Goal: Task Accomplishment & Management: Complete application form

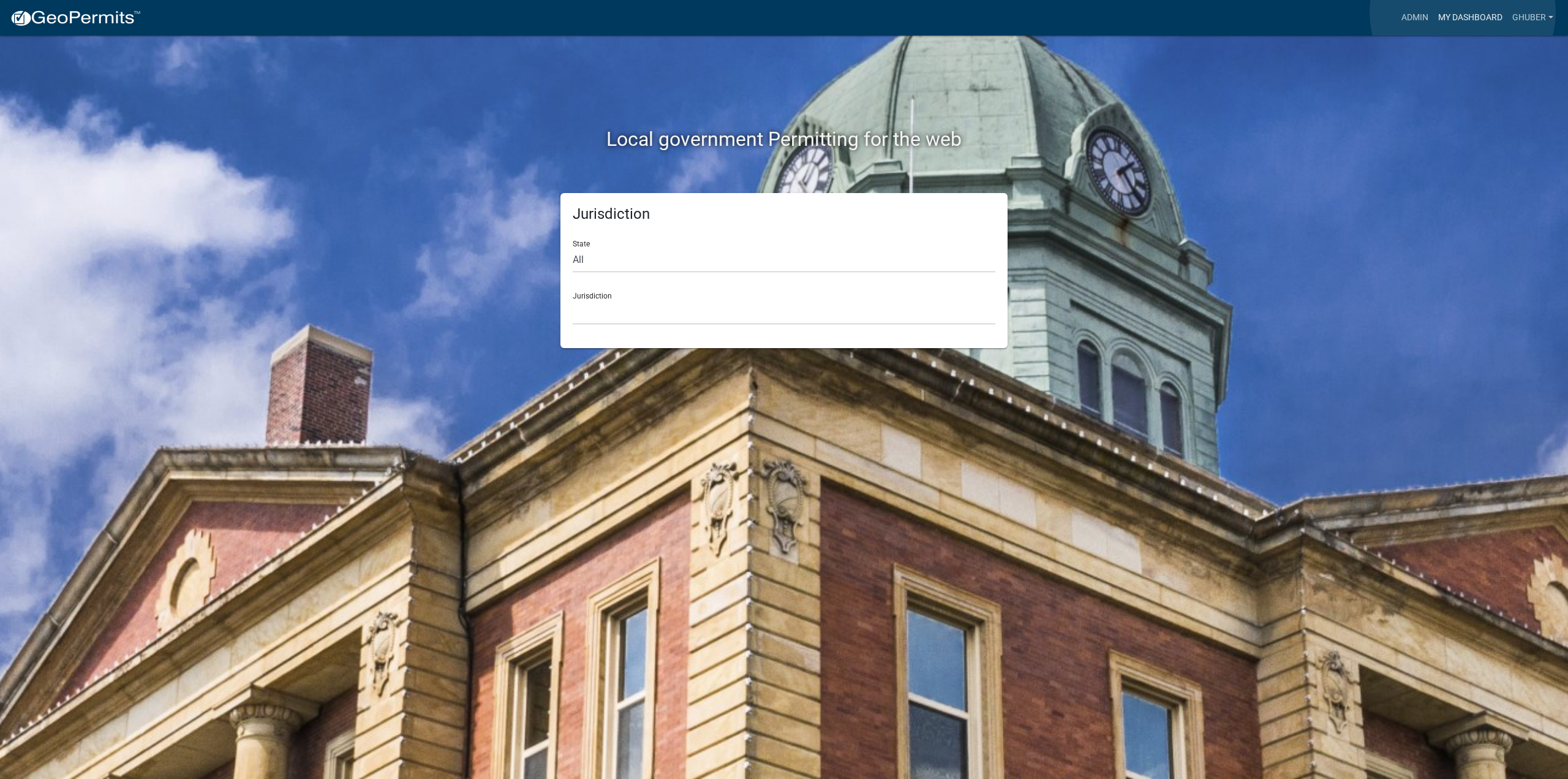
click at [1463, 12] on link "My Dashboard" at bounding box center [1470, 17] width 74 height 23
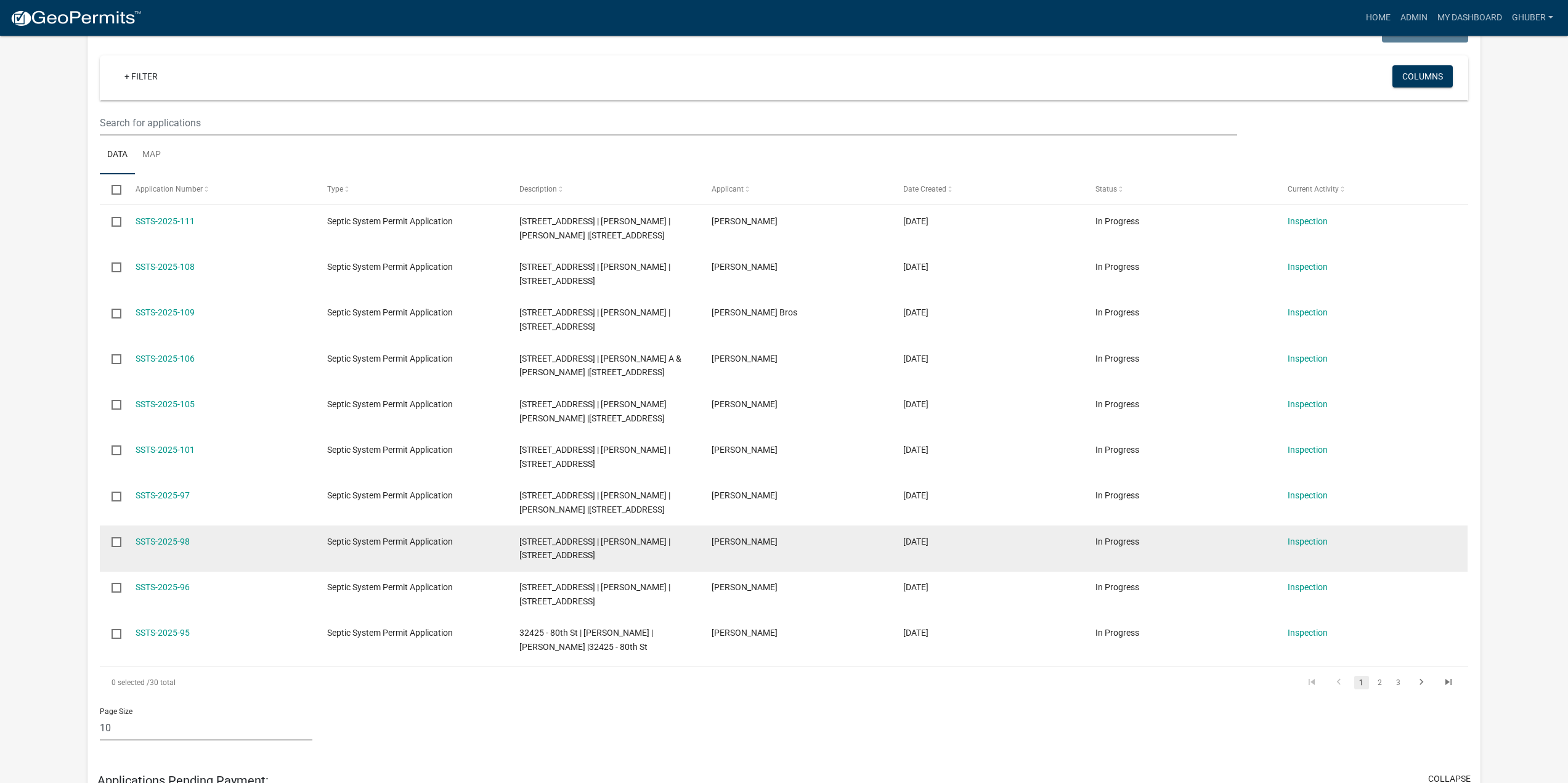
scroll to position [246, 0]
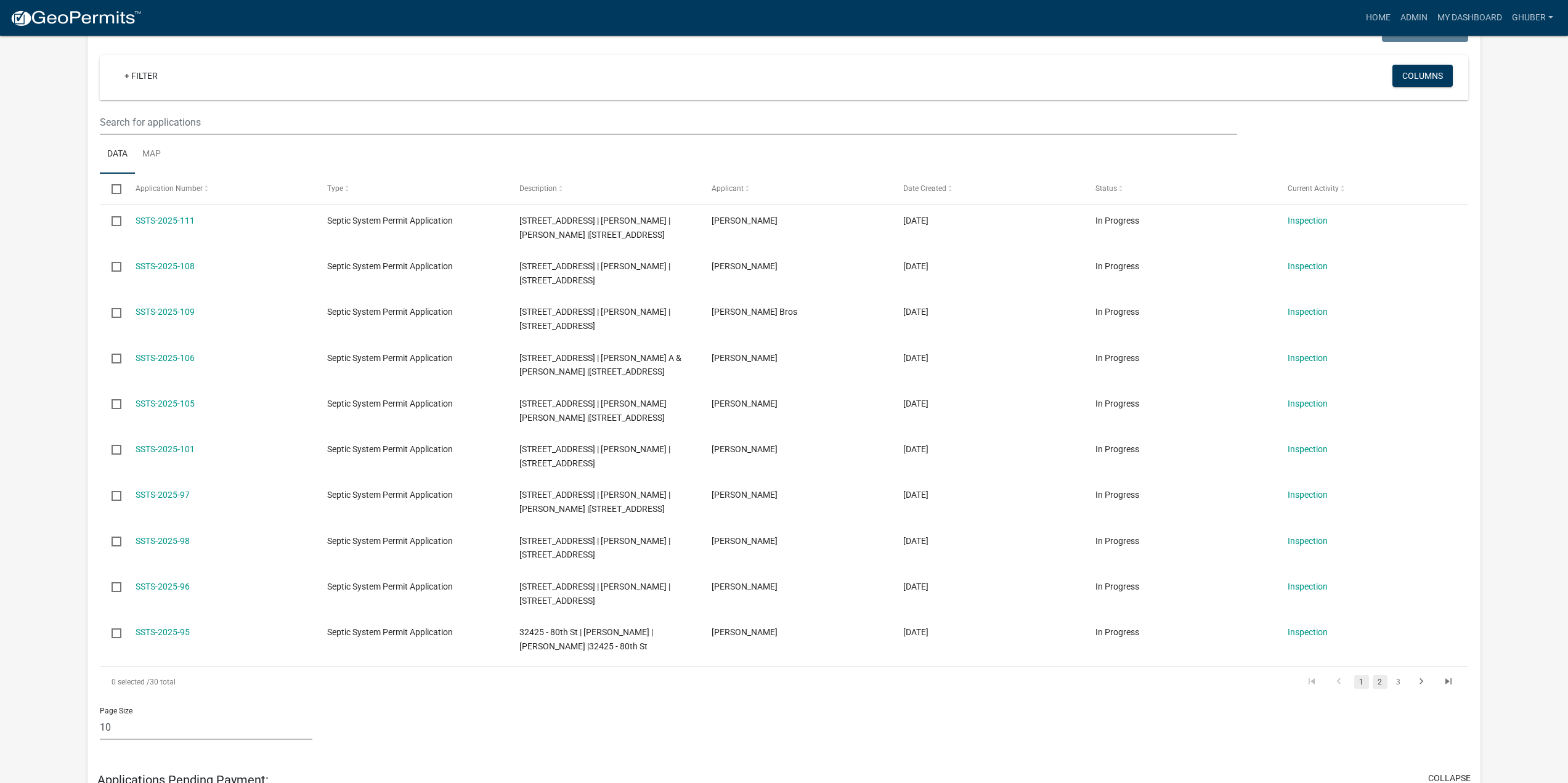
click at [1381, 688] on link "2" at bounding box center [1380, 681] width 15 height 13
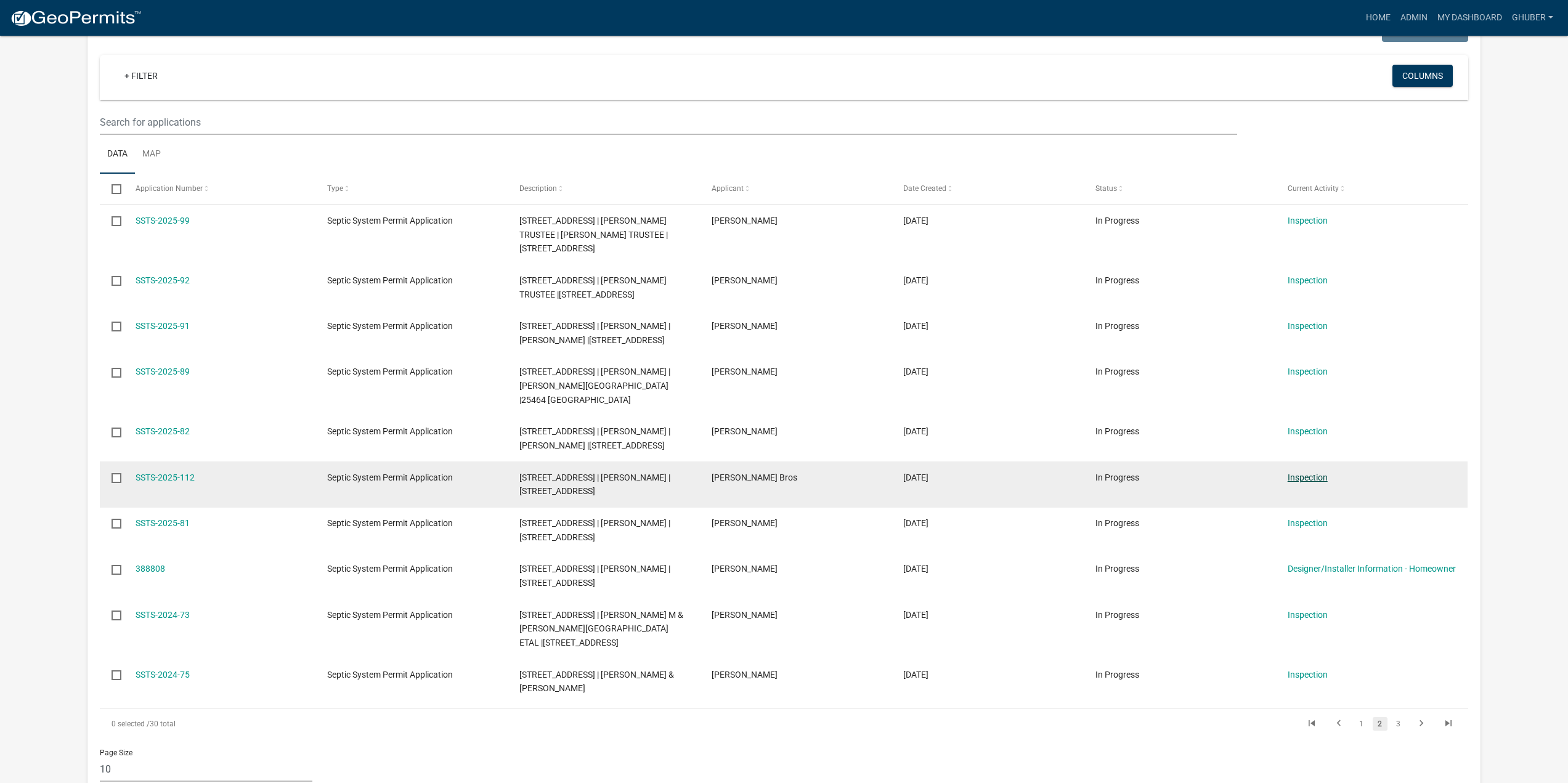
click at [1307, 472] on link "Inspection" at bounding box center [1307, 477] width 40 height 10
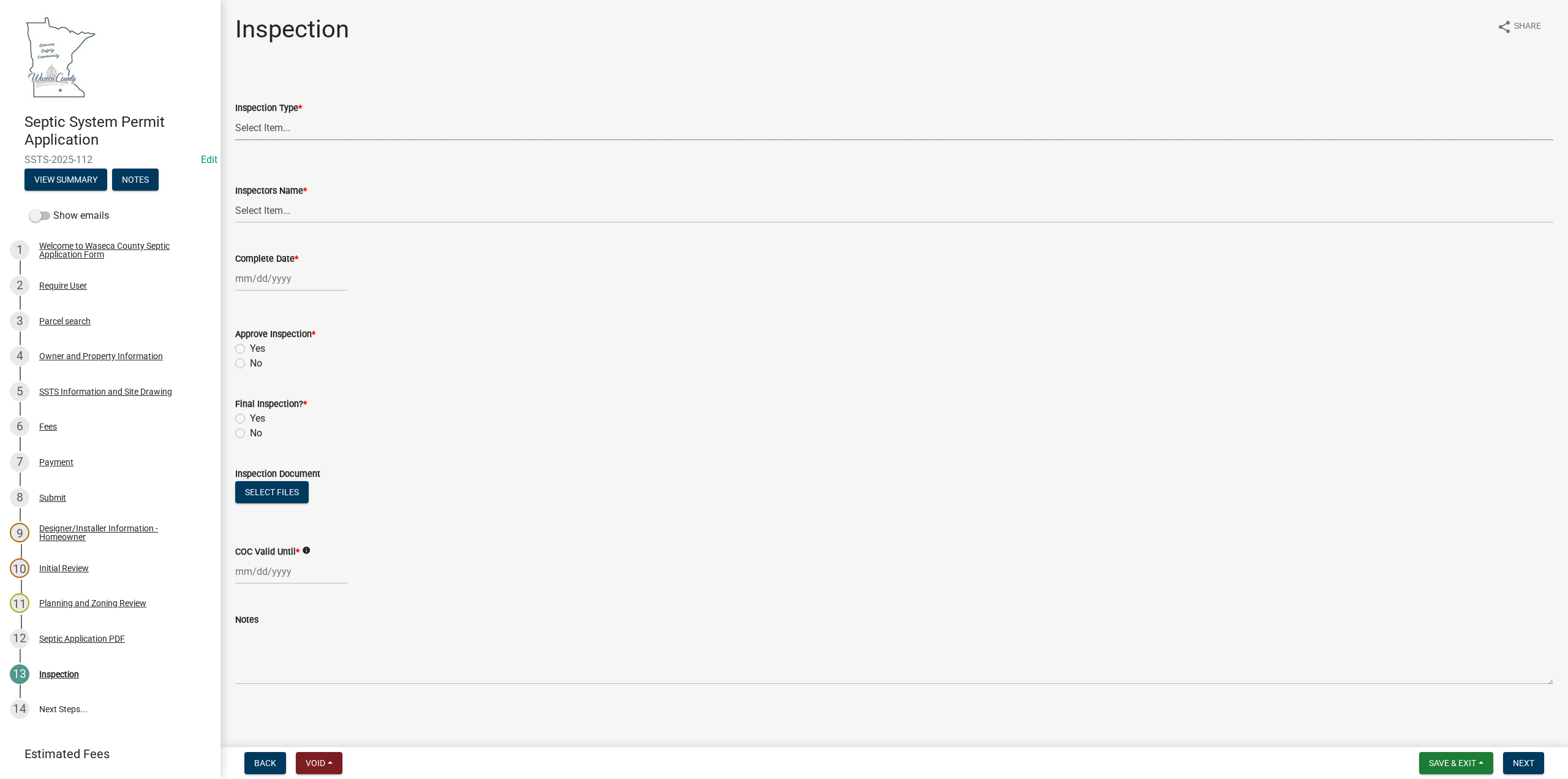
click at [270, 124] on select "Select Item... Preliminary/Soils Inspection Construction Inspection Existing Sy…" at bounding box center [894, 128] width 1318 height 25
click at [235, 115] on select "Select Item... Preliminary/Soils Inspection Construction Inspection Existing Sy…" at bounding box center [894, 128] width 1318 height 25
select select "296e9793-ae16-4fdd-8e85-9b10e2903d04"
click at [270, 220] on select "Select Item... [PERSON_NAME] ([PERSON_NAME]) bzabel2 ([PERSON_NAME]) [PERSON_NA…" at bounding box center [894, 210] width 1318 height 25
select select "bd9ddfb0-b6c9-4217-acc0-e81ae30cb7d3"
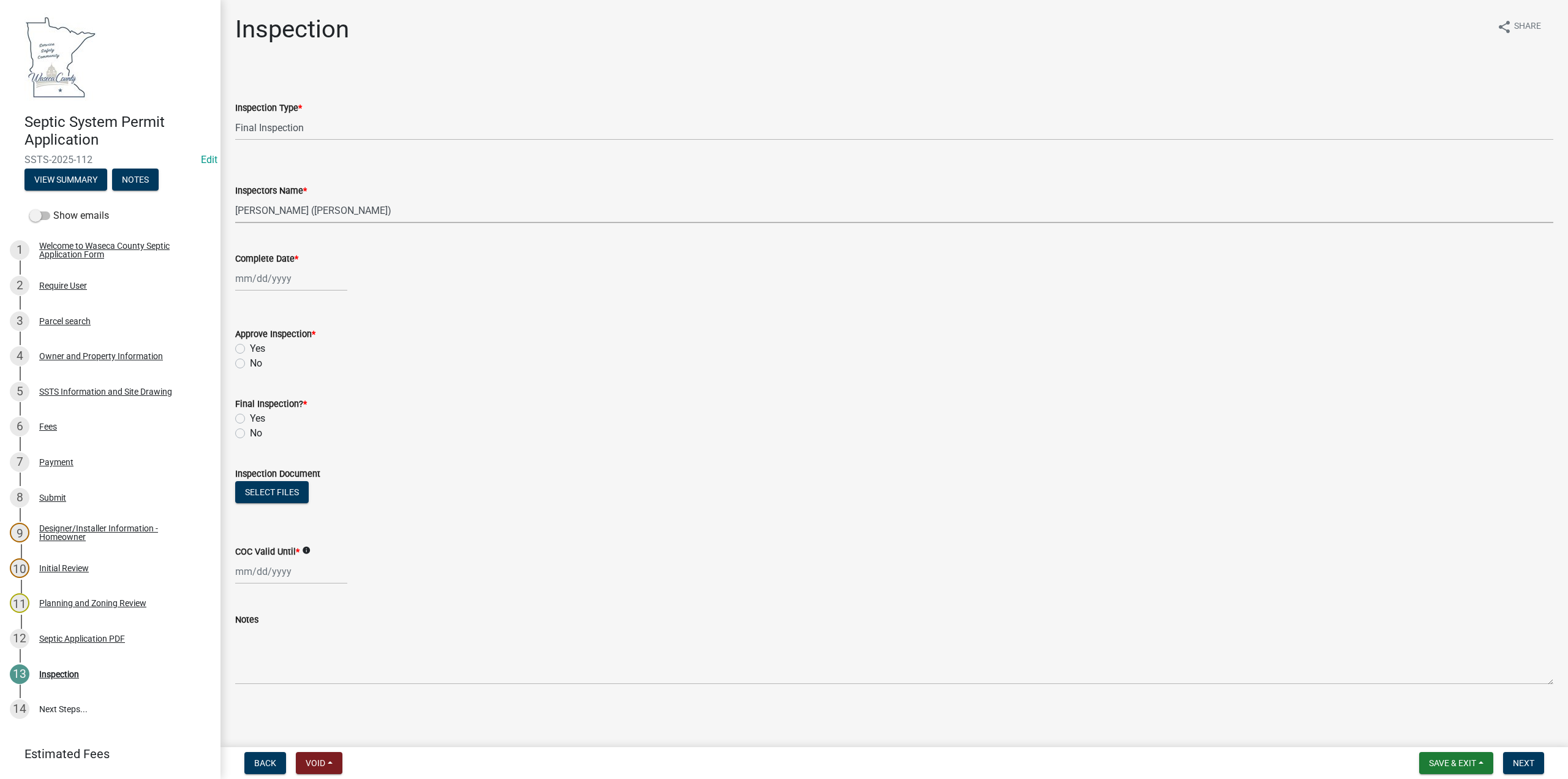
click at [235, 198] on select "Select Item... [PERSON_NAME] ([PERSON_NAME]) bzabel2 ([PERSON_NAME]) [PERSON_NA…" at bounding box center [894, 210] width 1318 height 25
click at [250, 281] on div at bounding box center [291, 278] width 112 height 25
select select "9"
select select "2025"
click at [306, 346] on div "4" at bounding box center [306, 344] width 19 height 19
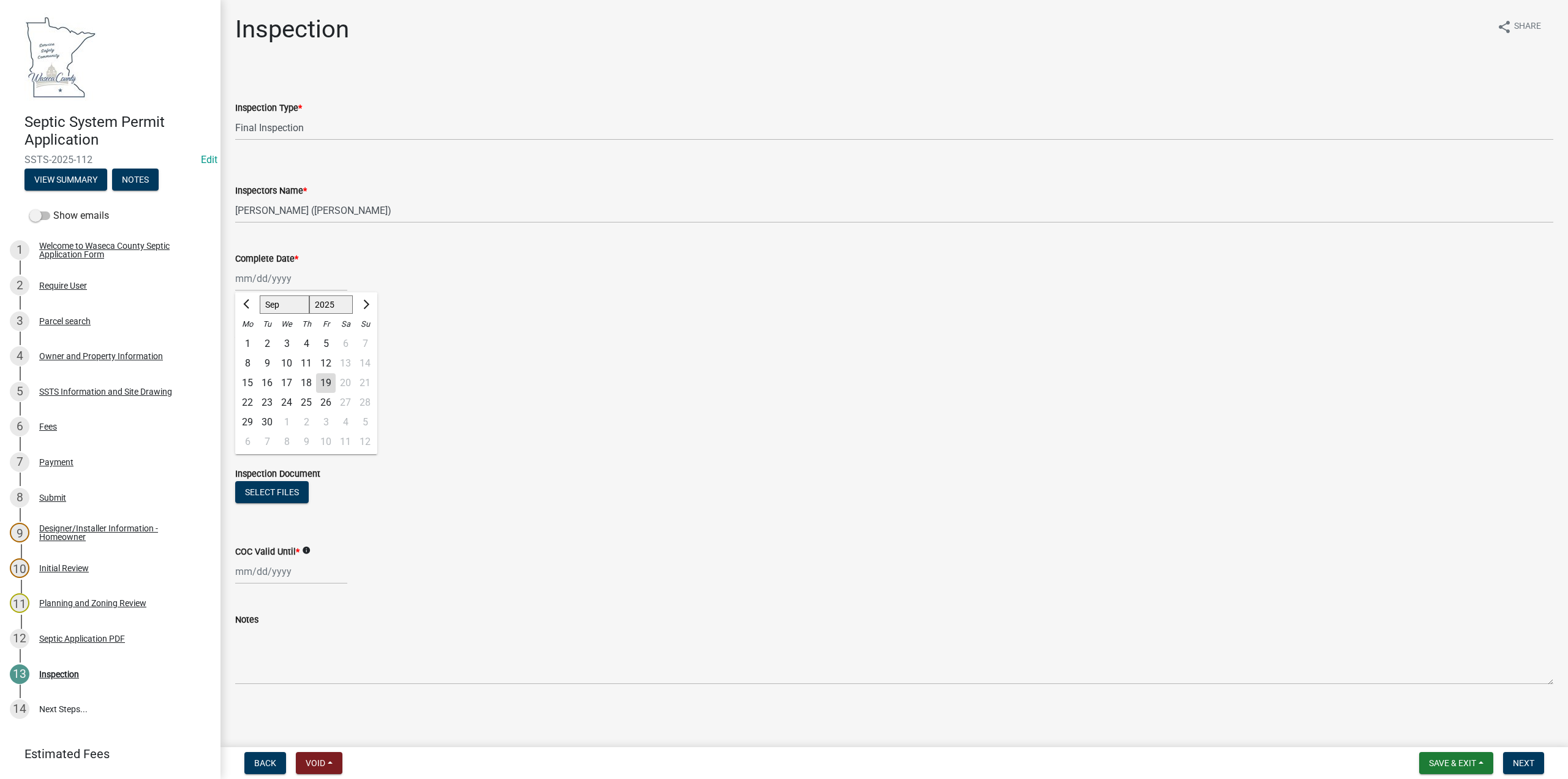
type input "[DATE]"
click at [250, 350] on label "Yes" at bounding box center [258, 349] width 16 height 15
click at [250, 349] on input "Yes" at bounding box center [254, 345] width 8 height 8
radio input "true"
click at [250, 414] on label "Yes" at bounding box center [258, 419] width 16 height 15
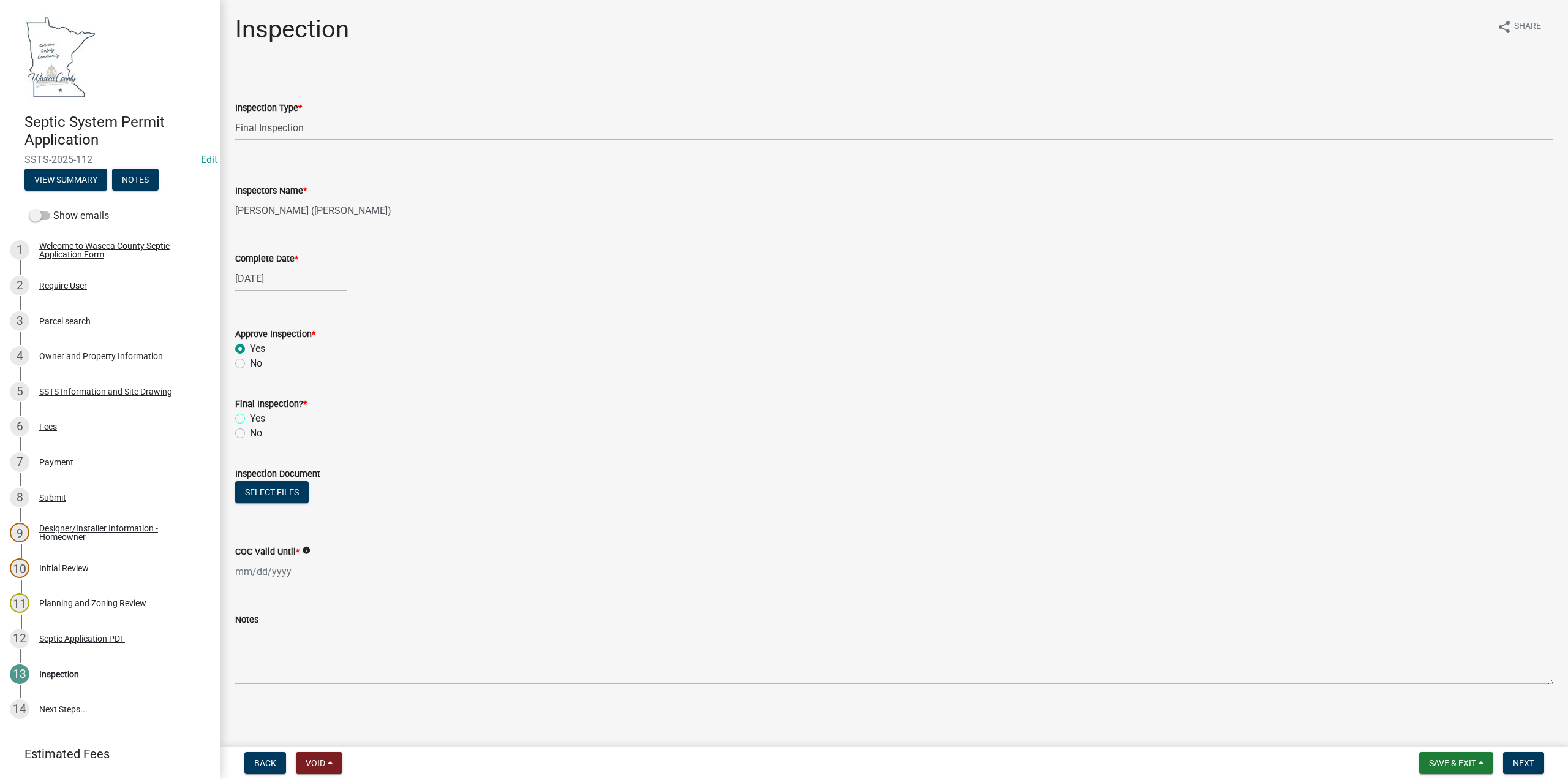
click at [250, 414] on input "Yes" at bounding box center [254, 415] width 8 height 8
radio input "true"
click at [266, 492] on button "Select files" at bounding box center [272, 492] width 74 height 22
click at [246, 593] on div at bounding box center [291, 596] width 112 height 25
select select "9"
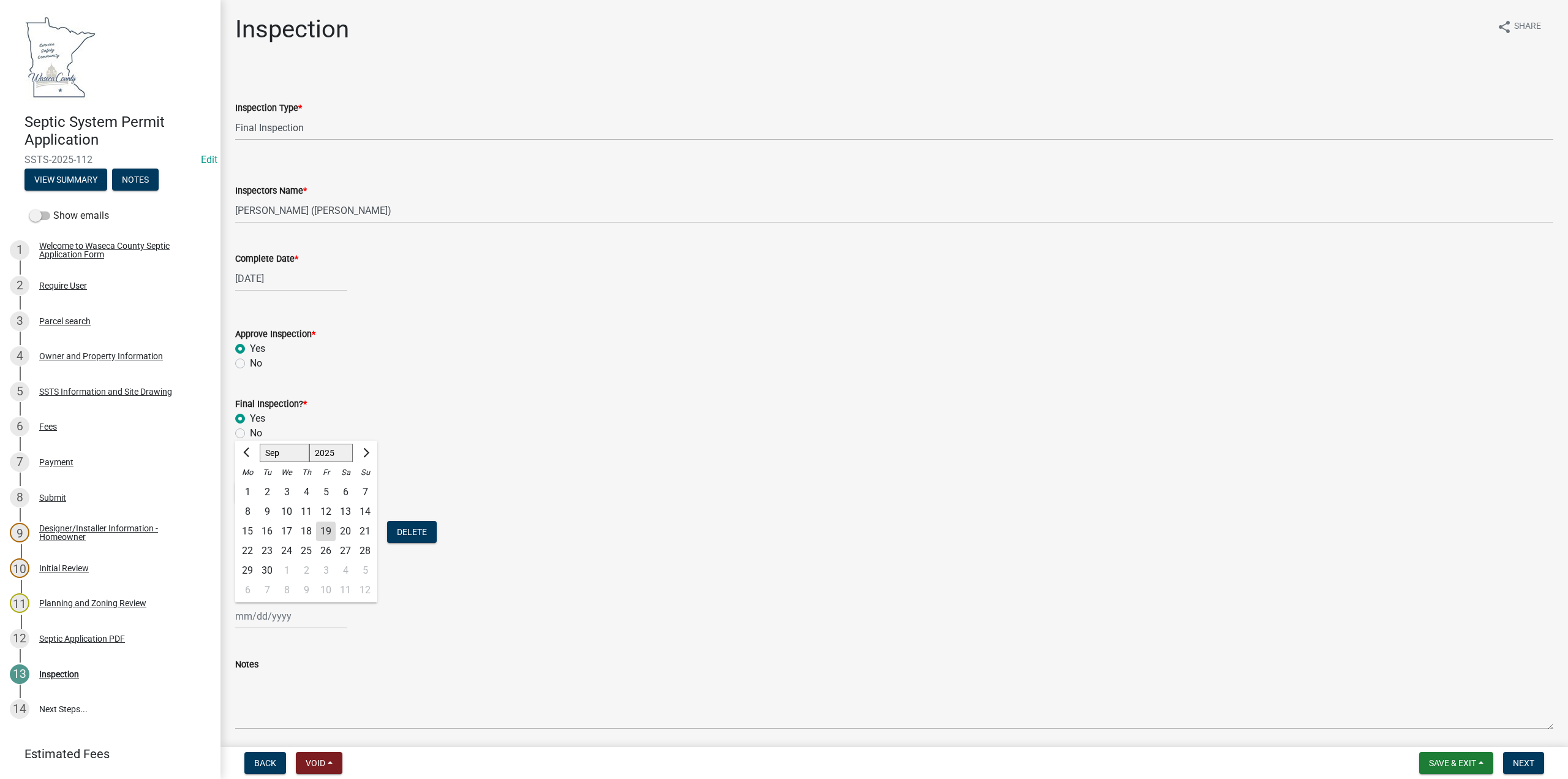
click at [342, 457] on select "1525 1526 1527 1528 1529 1530 1531 1532 1533 1534 1535 1536 1537 1538 1539 1540…" at bounding box center [331, 452] width 44 height 19
select select "2030"
click at [310, 443] on select "1525 1526 1527 1528 1529 1530 1531 1532 1533 1534 1535 1536 1537 1538 1539 1540…" at bounding box center [331, 452] width 44 height 19
click at [285, 513] on div "4" at bounding box center [287, 512] width 19 height 19
type input "[DATE]"
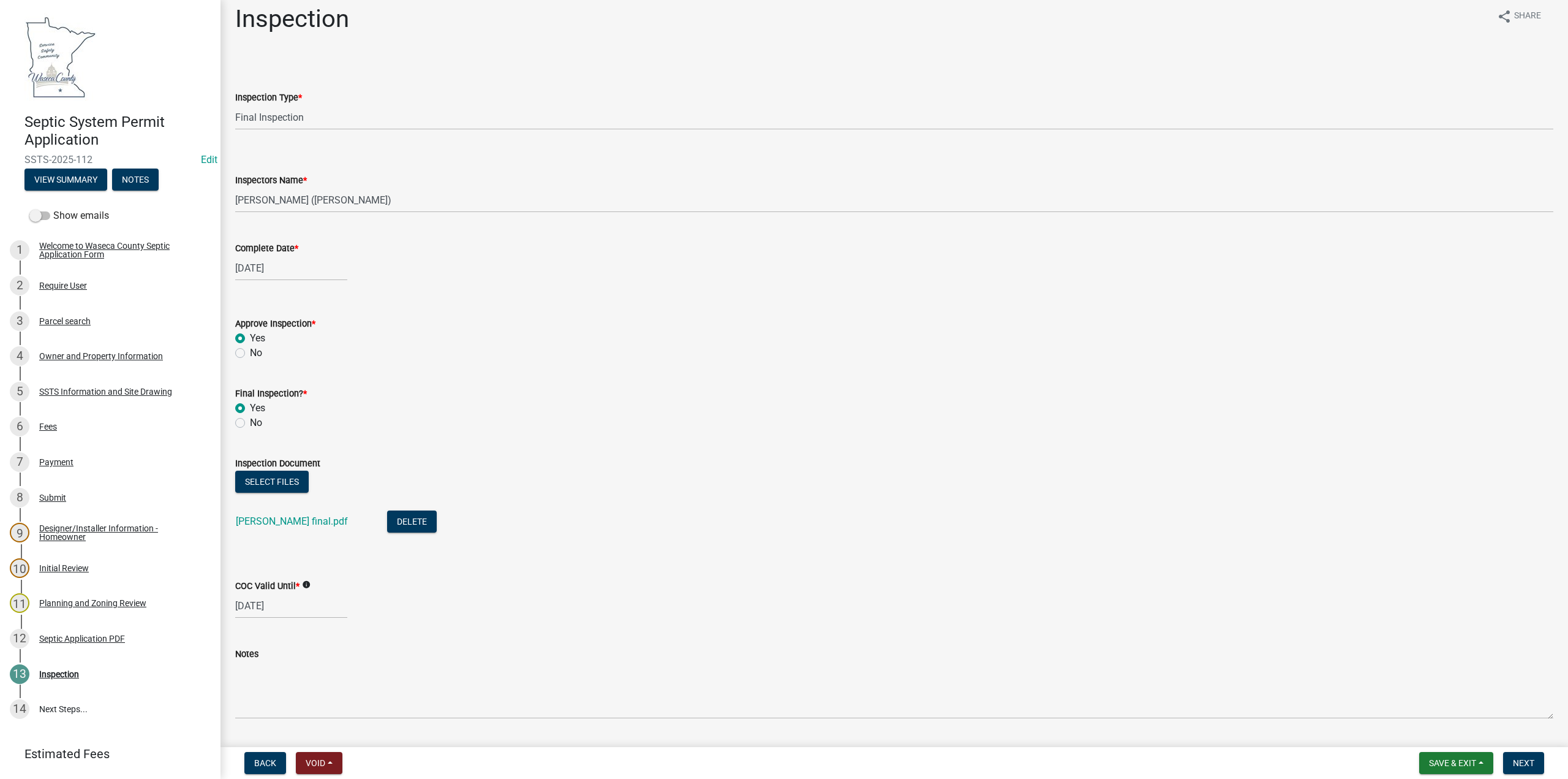
scroll to position [45, 0]
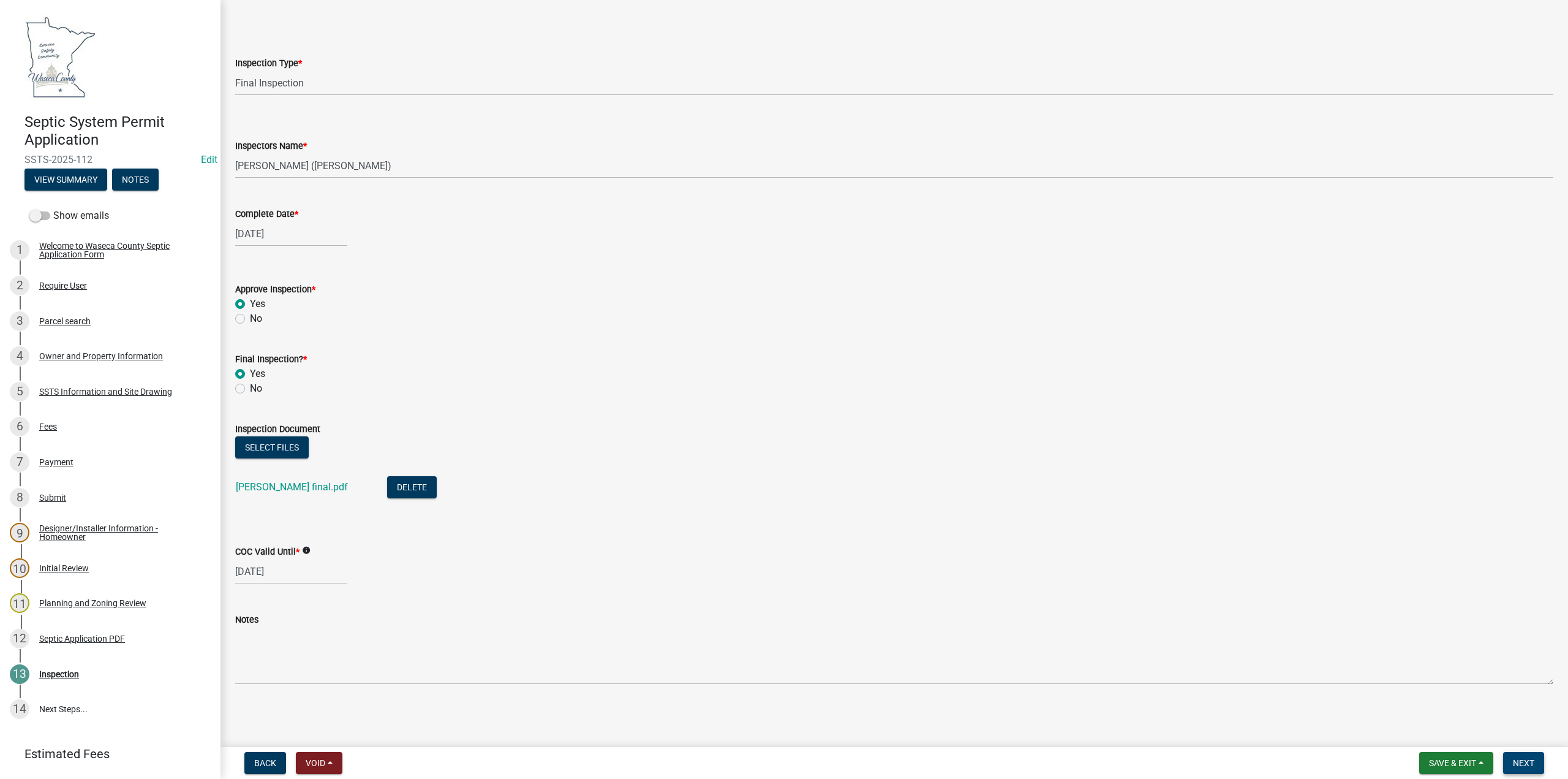
click at [1520, 761] on span "Next" at bounding box center [1523, 763] width 22 height 10
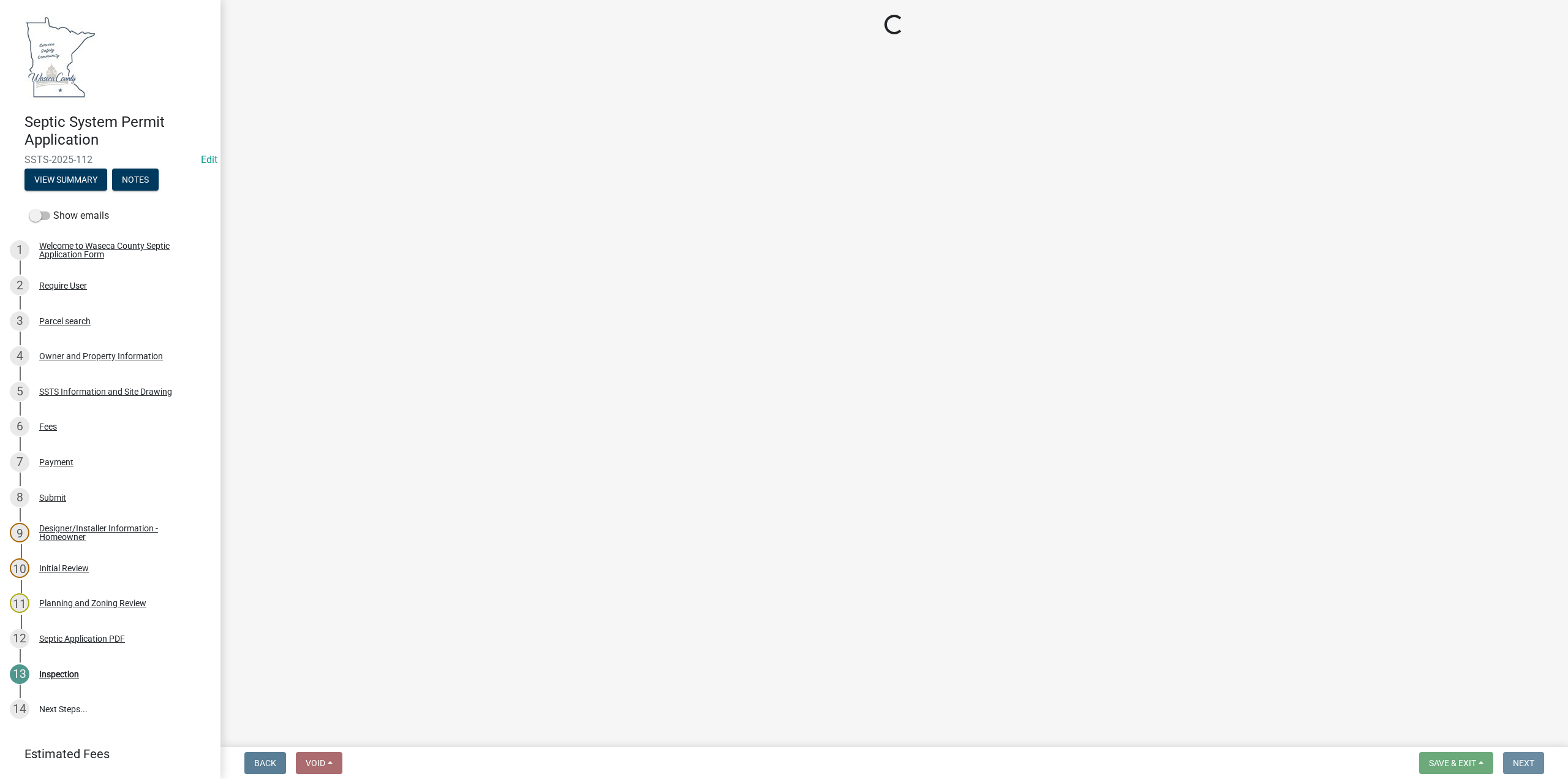
scroll to position [0, 0]
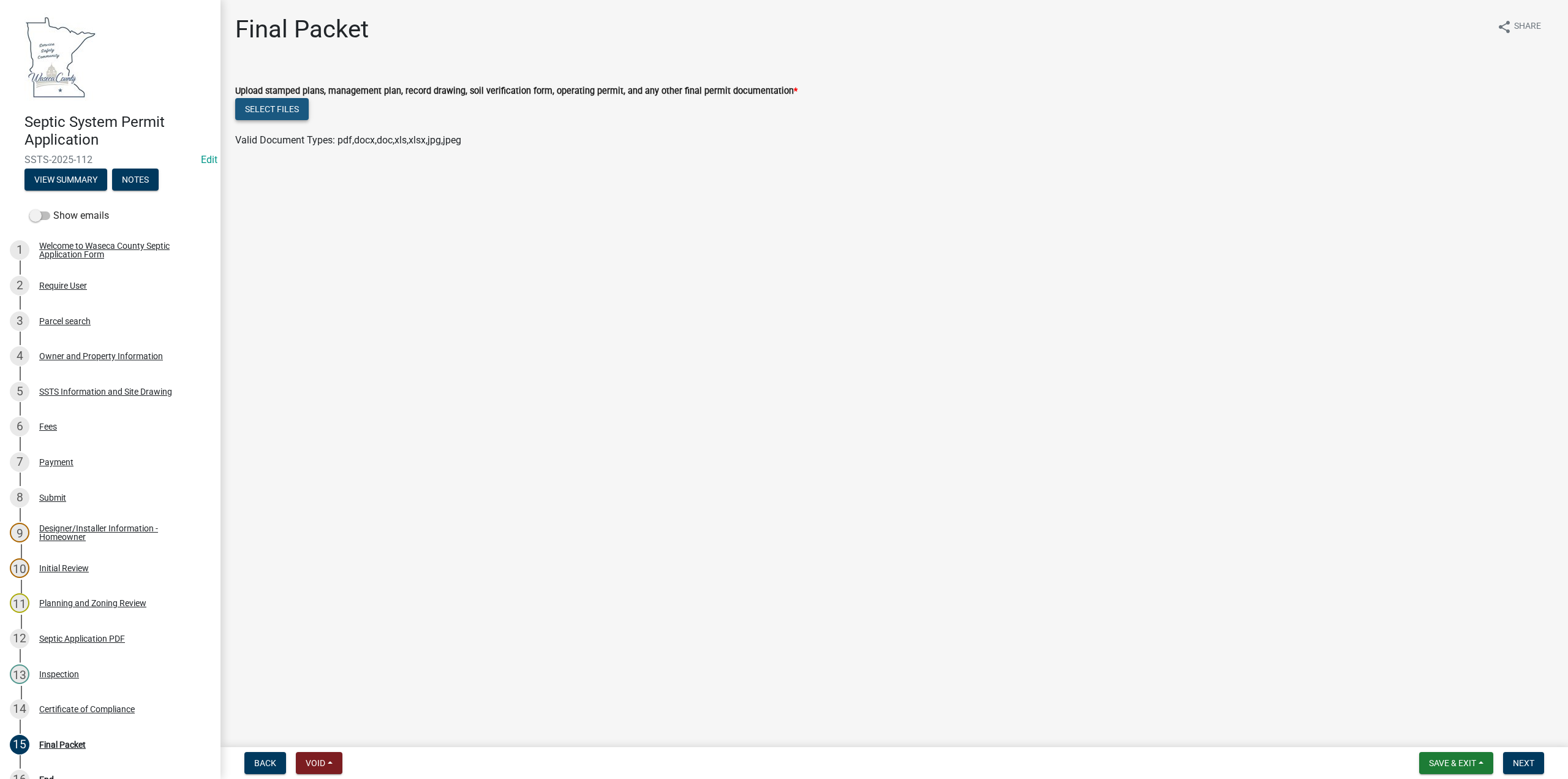
click at [283, 110] on button "Select files" at bounding box center [272, 109] width 74 height 22
click at [1433, 761] on span "Save & Exit" at bounding box center [1453, 763] width 48 height 10
click at [1420, 696] on button "Save" at bounding box center [1444, 702] width 98 height 30
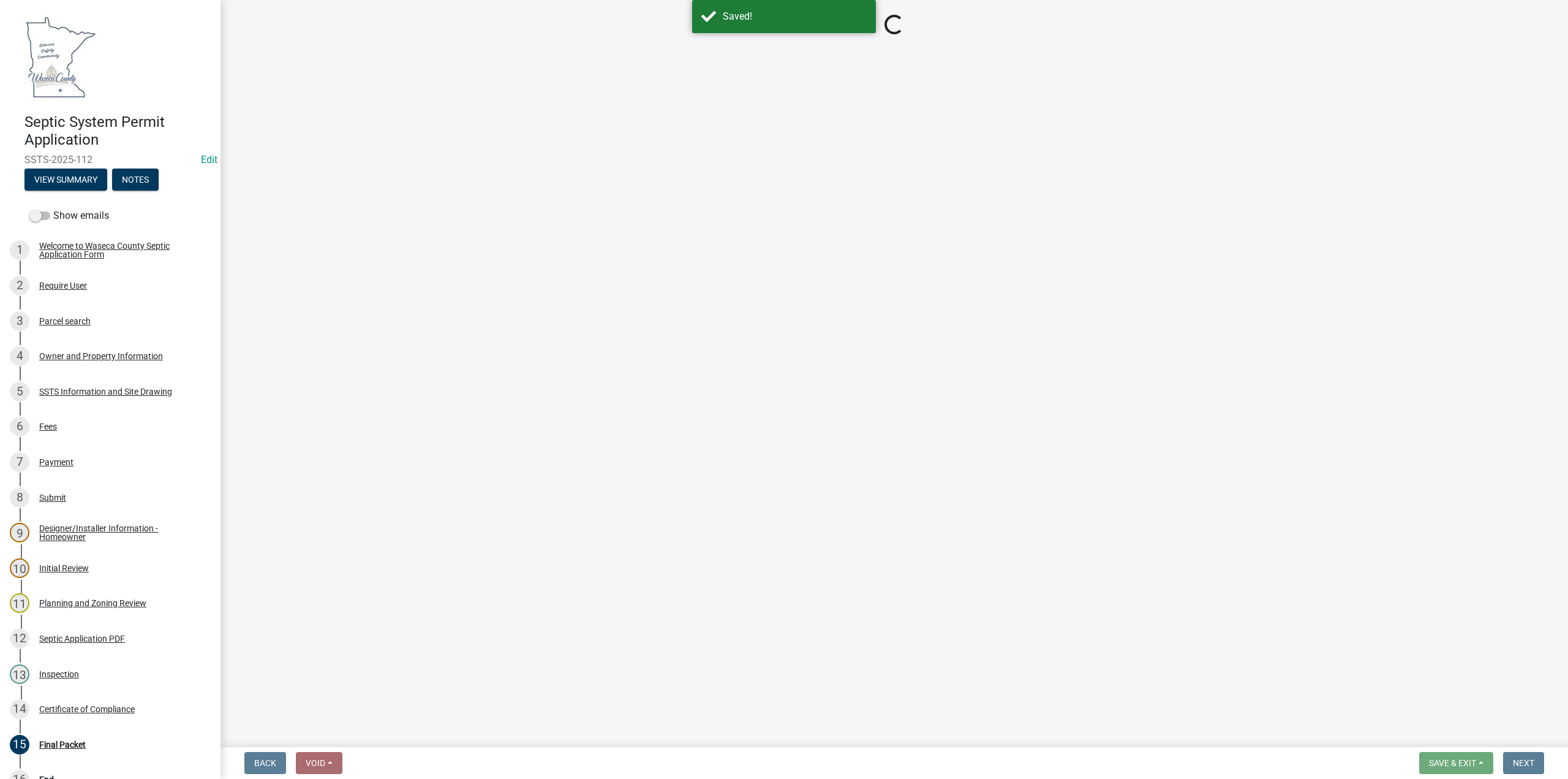
select select "296e9793-ae16-4fdd-8e85-9b10e2903d04"
select select "bd9ddfb0-b6c9-4217-acc0-e81ae30cb7d3"
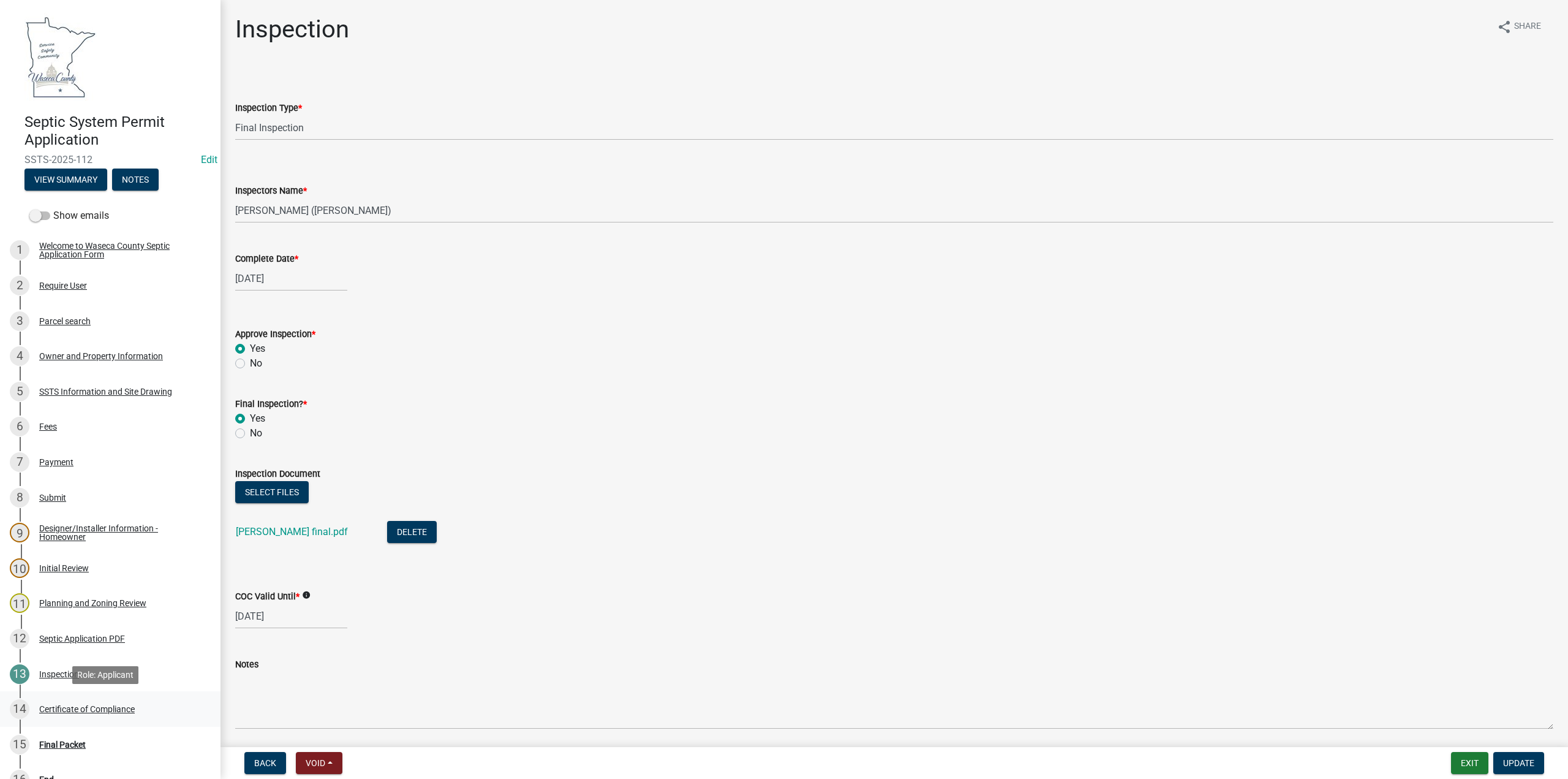
click at [62, 706] on div "Certificate of Compliance" at bounding box center [87, 709] width 96 height 9
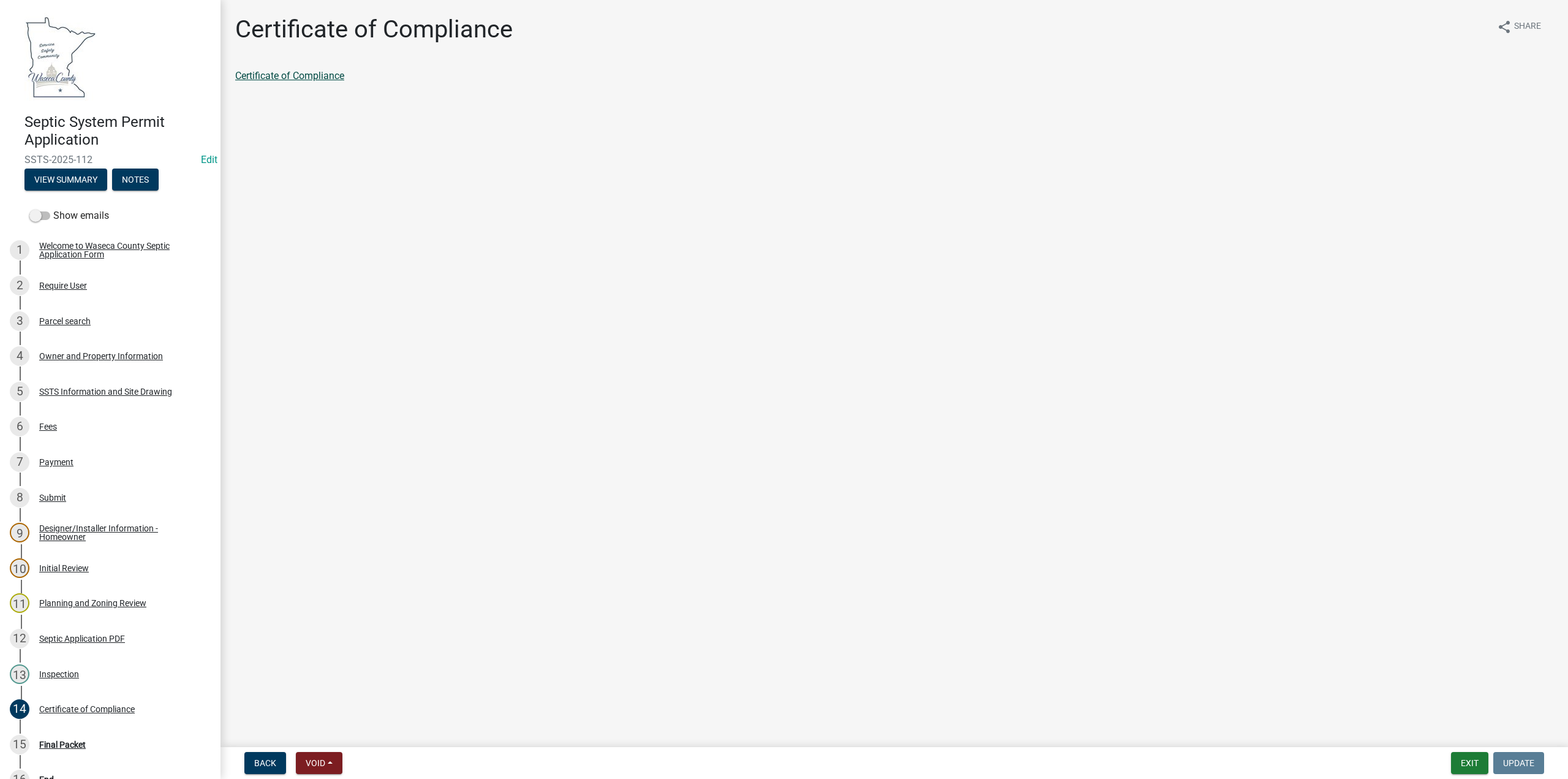
click at [299, 79] on link "Certificate of Compliance" at bounding box center [290, 76] width 109 height 12
click at [66, 748] on div "Final Packet" at bounding box center [62, 745] width 47 height 9
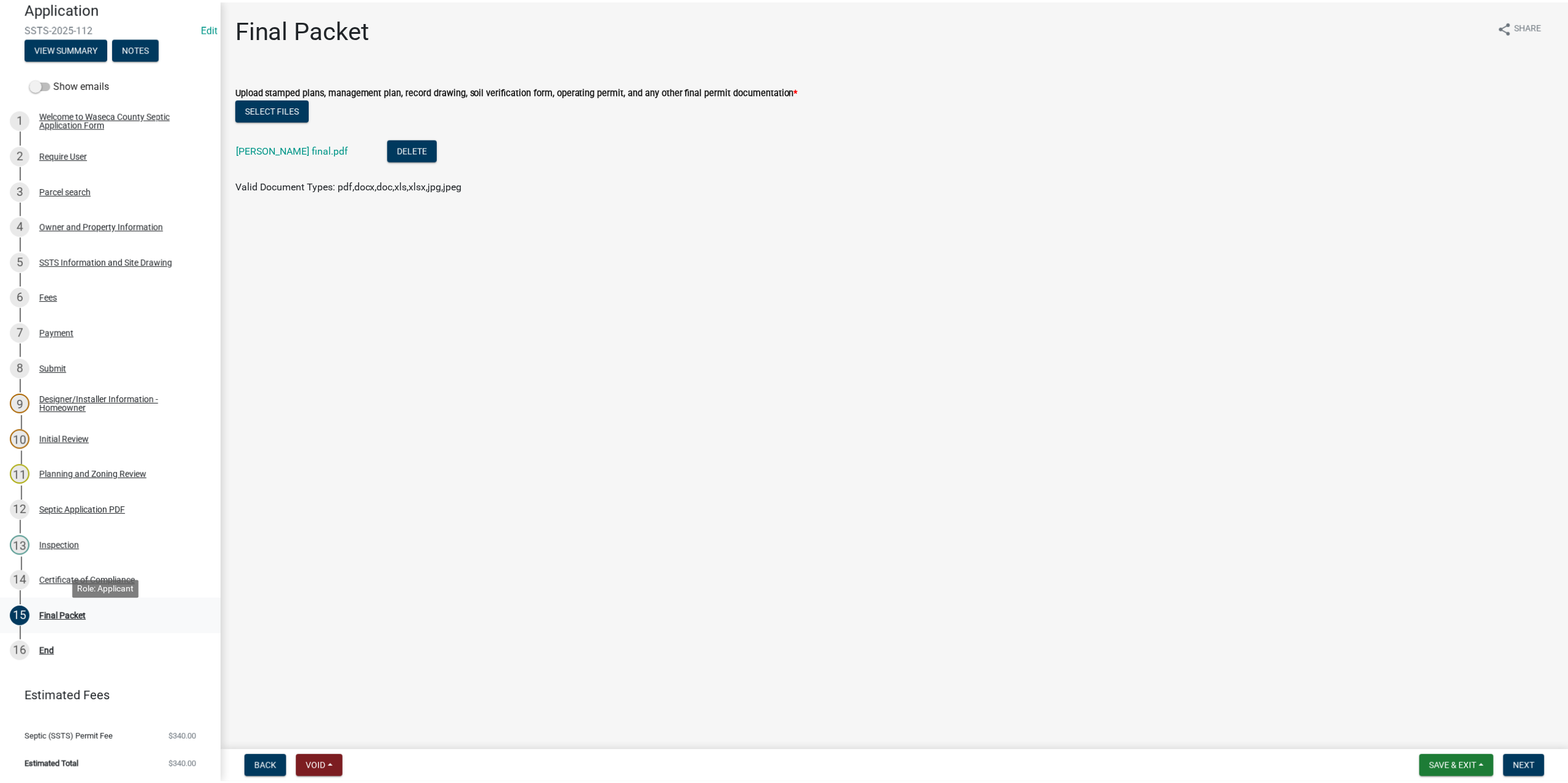
scroll to position [133, 0]
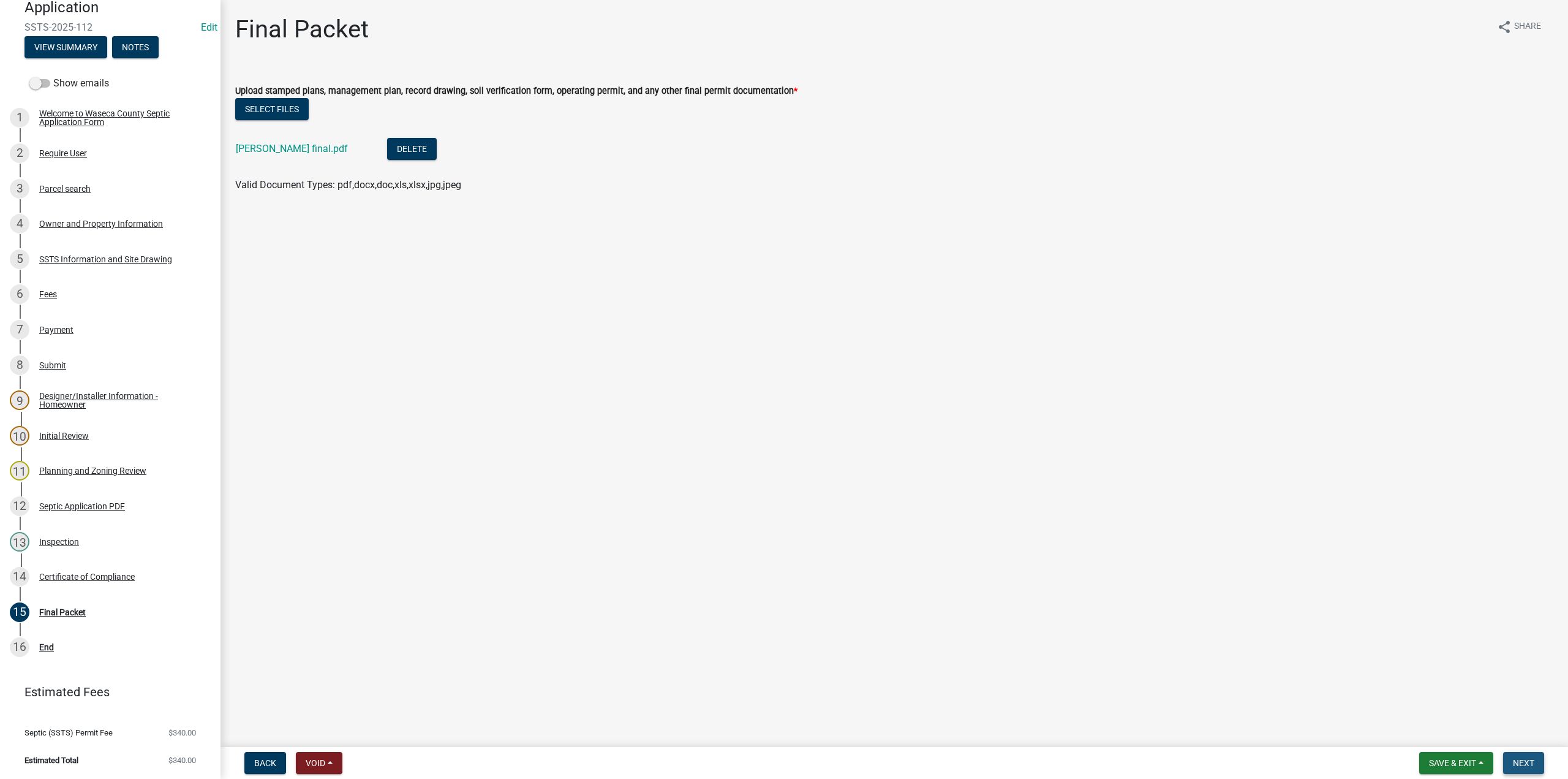
click at [1525, 765] on span "Next" at bounding box center [1523, 763] width 22 height 10
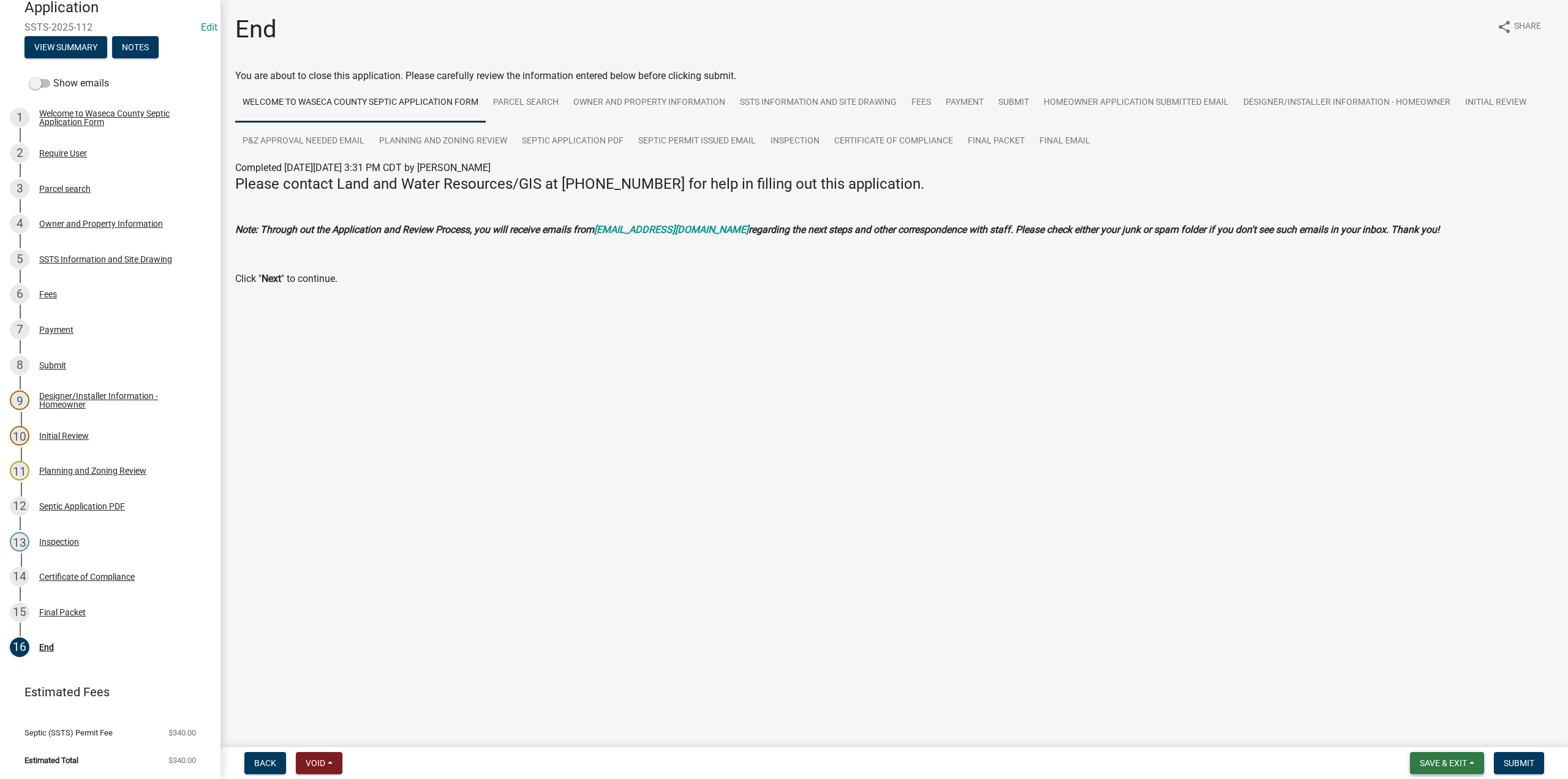
click at [1432, 763] on span "Save & Exit" at bounding box center [1443, 763] width 48 height 10
click at [1417, 705] on button "Save" at bounding box center [1435, 702] width 98 height 30
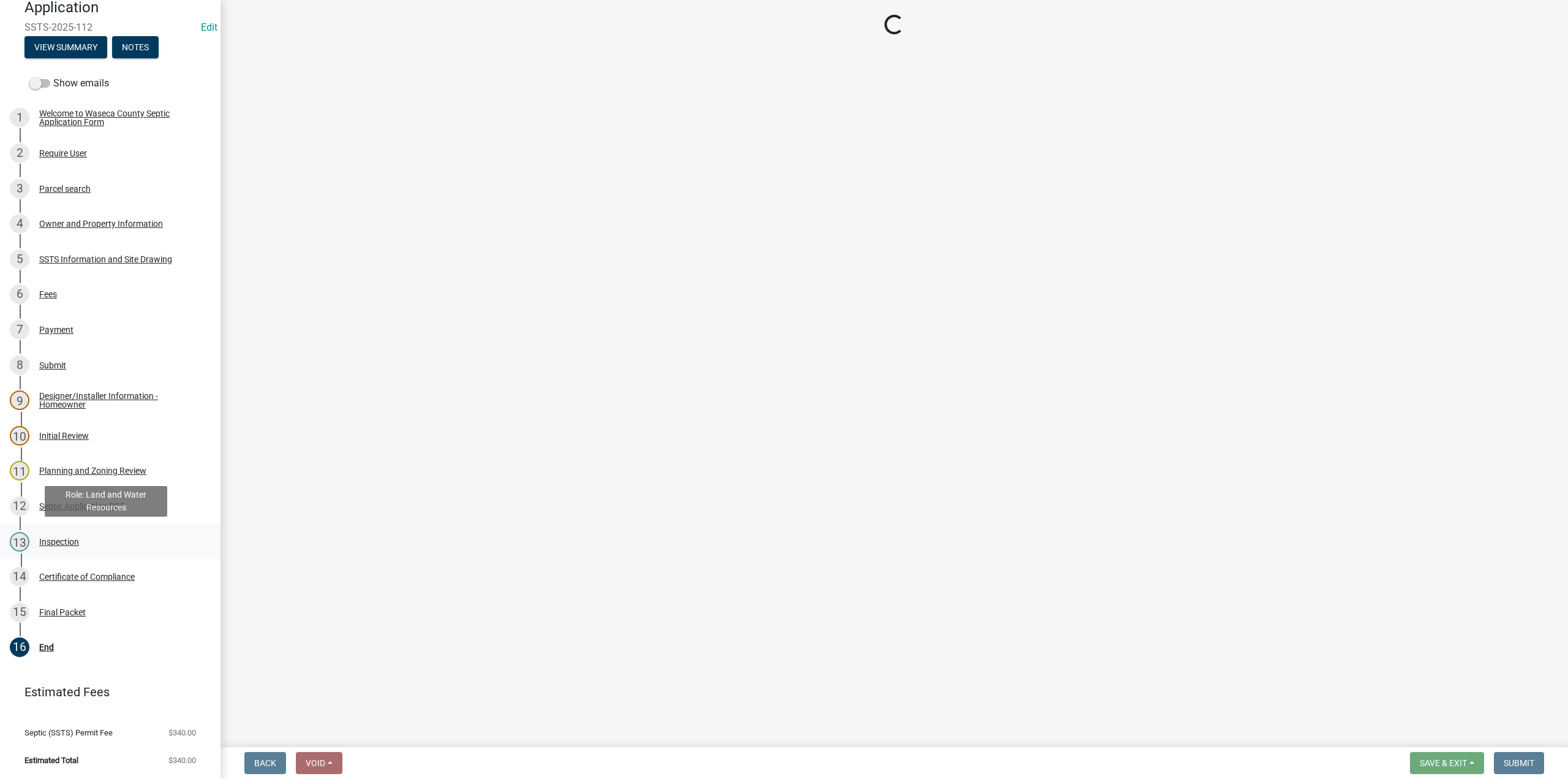
select select "296e9793-ae16-4fdd-8e85-9b10e2903d04"
select select "bd9ddfb0-b6c9-4217-acc0-e81ae30cb7d3"
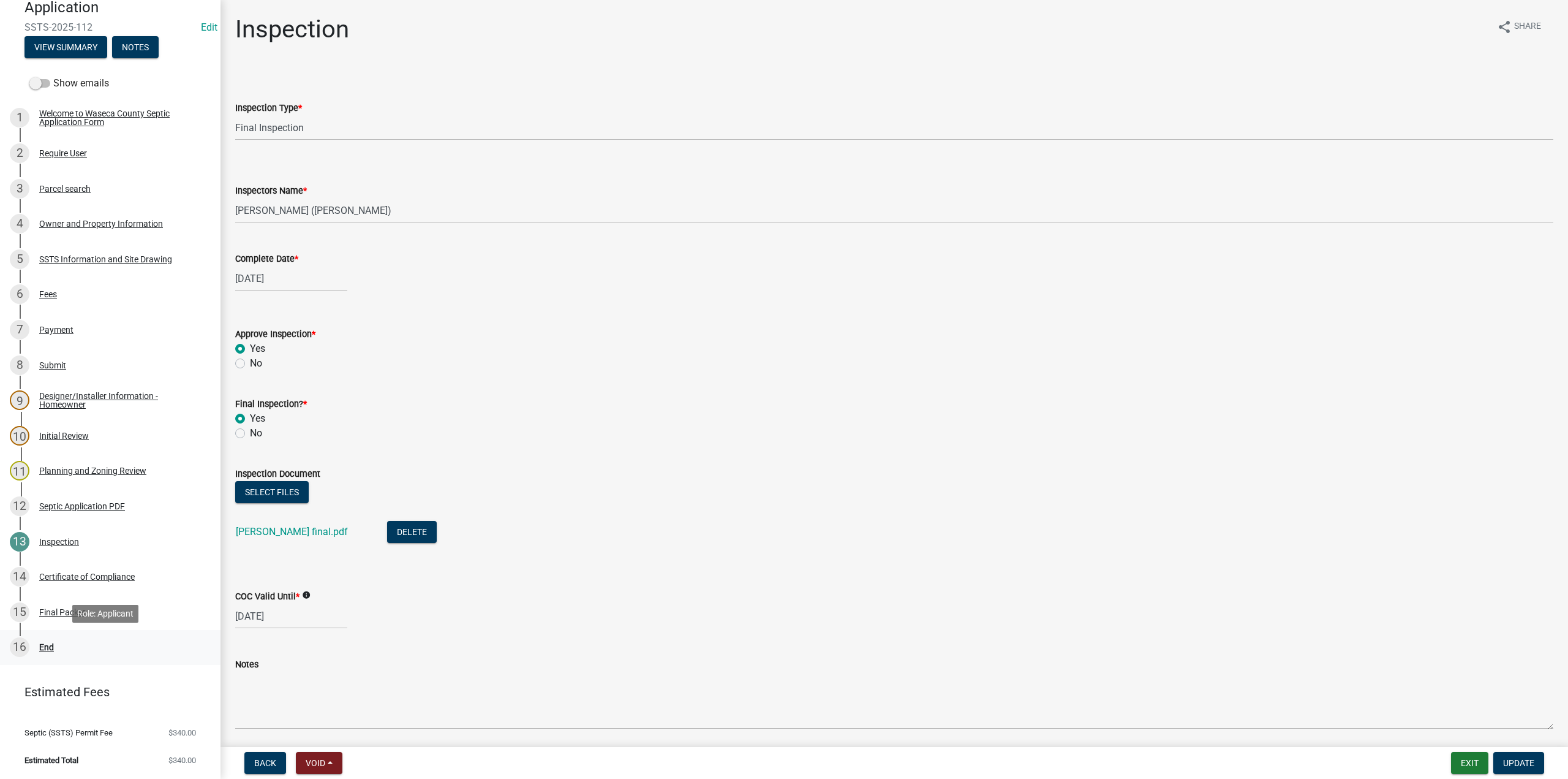
click at [51, 648] on div "End" at bounding box center [47, 647] width 15 height 9
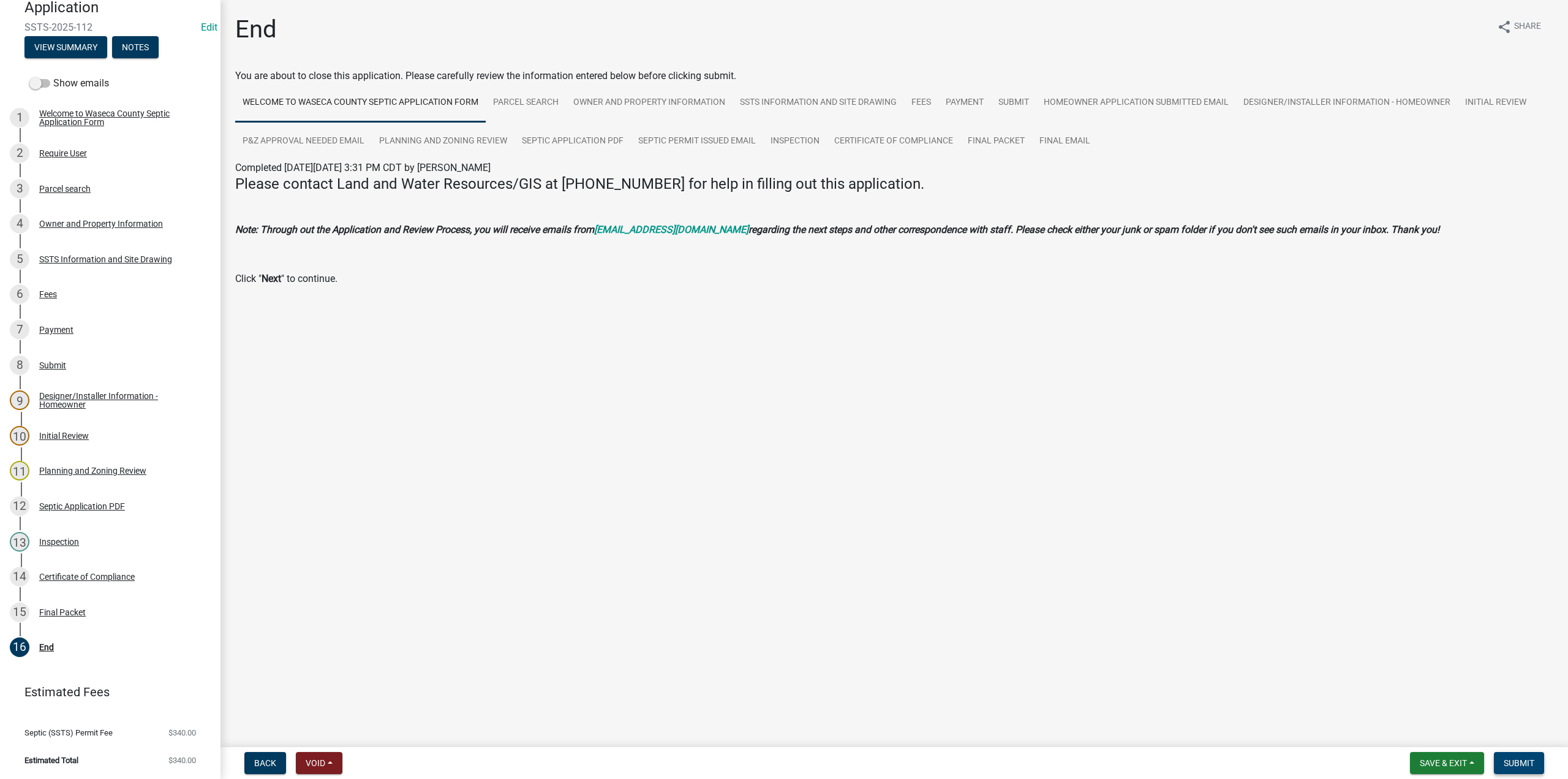
click at [1515, 761] on span "Submit" at bounding box center [1518, 763] width 30 height 10
